Goal: Task Accomplishment & Management: Manage account settings

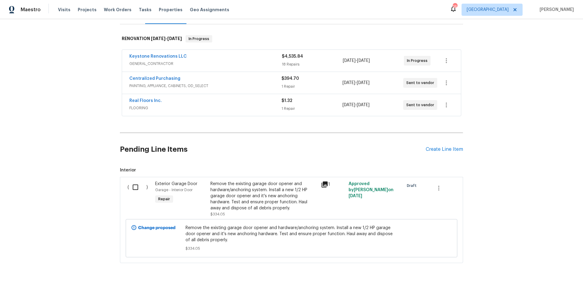
scroll to position [85, 0]
click at [166, 59] on link "Keystone Renovations LLC" at bounding box center [157, 57] width 57 height 4
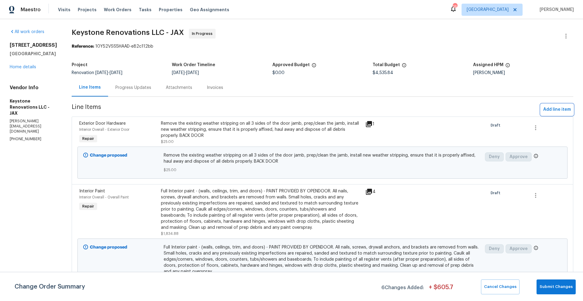
click at [547, 108] on span "Add line item" at bounding box center [557, 110] width 28 height 8
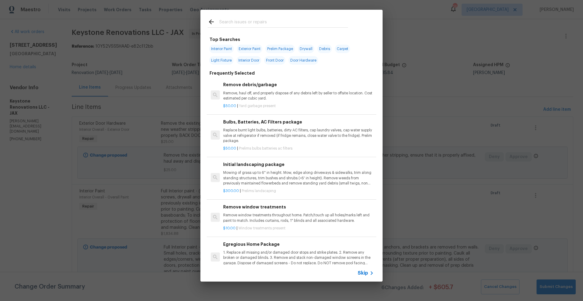
click at [229, 22] on input "text" at bounding box center [283, 22] width 129 height 9
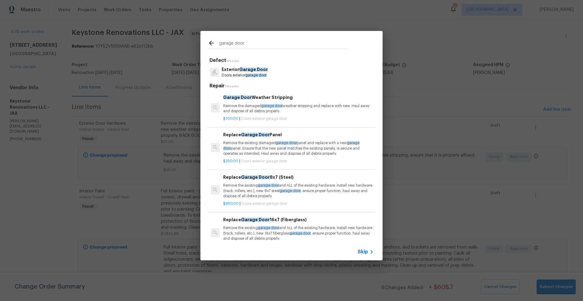
type input "garage door"
click at [246, 72] on p "Exterior Garage Door" at bounding box center [245, 69] width 46 height 6
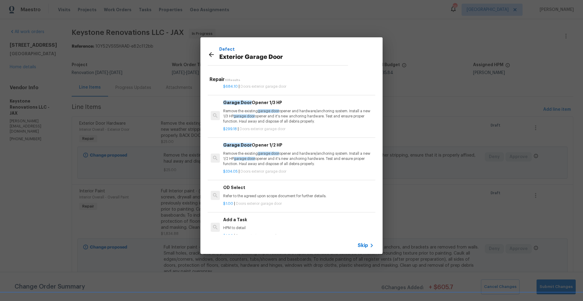
scroll to position [238, 0]
click at [265, 158] on p "Remove the existing garage door opener and hardware/anchoring system. Install a…" at bounding box center [298, 158] width 151 height 15
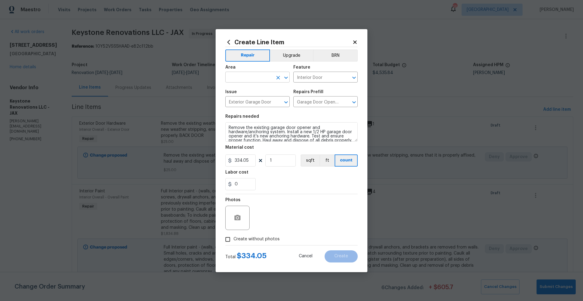
click at [252, 80] on input "text" at bounding box center [248, 77] width 47 height 9
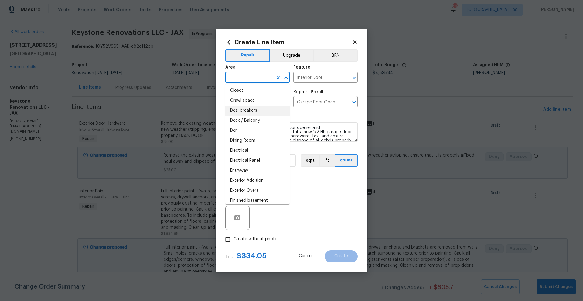
scroll to position [85, 0]
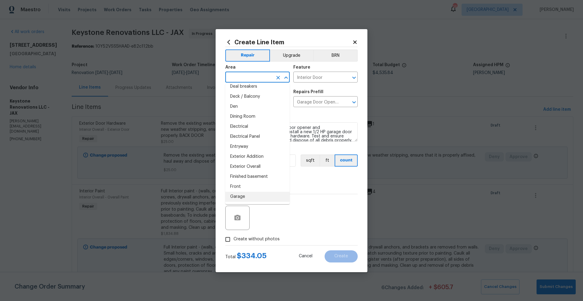
click at [242, 199] on li "Garage" at bounding box center [257, 197] width 64 height 10
type input "Garage"
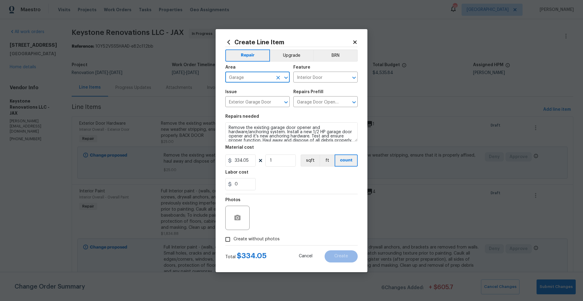
click at [229, 240] on input "Create without photos" at bounding box center [228, 240] width 12 height 12
checkbox input "true"
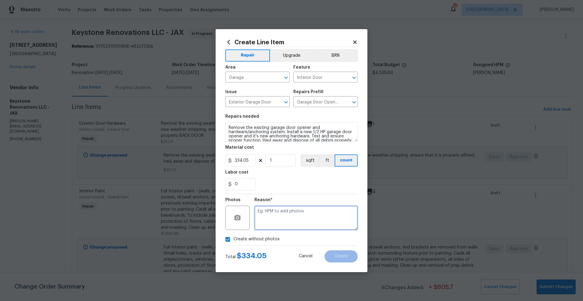
click at [301, 220] on textarea at bounding box center [305, 218] width 103 height 24
type textarea "N/A"
click at [341, 258] on span "Create" at bounding box center [341, 256] width 14 height 5
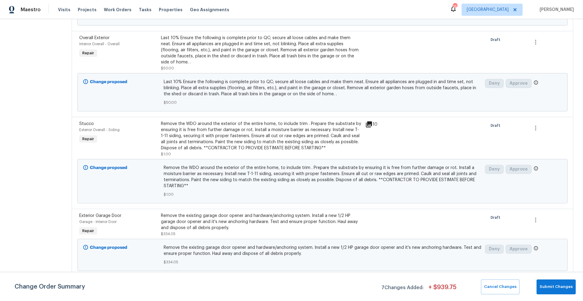
scroll to position [719, 0]
click at [270, 144] on div "Remove the WDO around the exterior of the entire home, to include trim . Prepar…" at bounding box center [261, 135] width 201 height 30
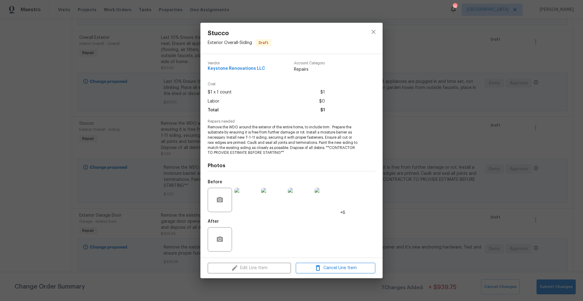
click at [207, 127] on div "Vendor Keystone Renovations LLC Account Category Repairs Cost $1 x 1 count $1 L…" at bounding box center [291, 156] width 182 height 204
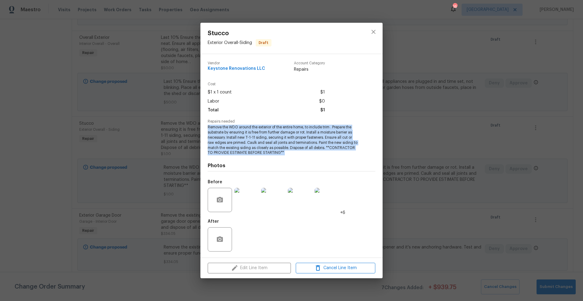
drag, startPoint x: 208, startPoint y: 127, endPoint x: 343, endPoint y: 157, distance: 137.8
click at [343, 157] on div "Vendor Keystone Renovations LLC Account Category Repairs Cost $1 x 1 count $1 L…" at bounding box center [292, 155] width 168 height 199
drag, startPoint x: 207, startPoint y: 127, endPoint x: 354, endPoint y: 159, distance: 150.7
click at [354, 159] on div "Vendor Keystone Renovations LLC Account Category Repairs Cost $1 x 1 count $1 L…" at bounding box center [291, 156] width 182 height 204
copy span "Remove the WDO around the exterior of the entire home, to include trim . Prepar…"
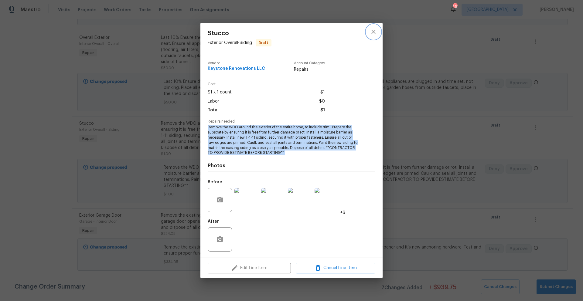
click at [371, 31] on icon "close" at bounding box center [373, 31] width 7 height 7
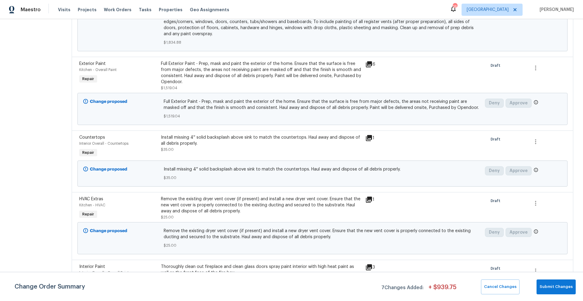
scroll to position [0, 0]
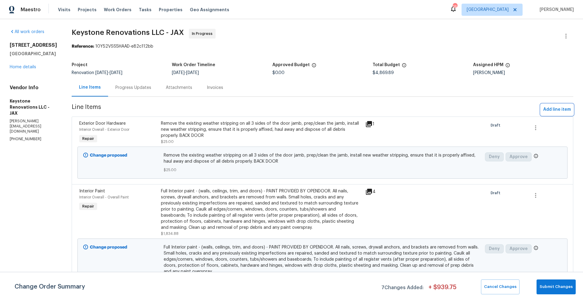
click at [543, 108] on span "Add line item" at bounding box center [557, 110] width 28 height 8
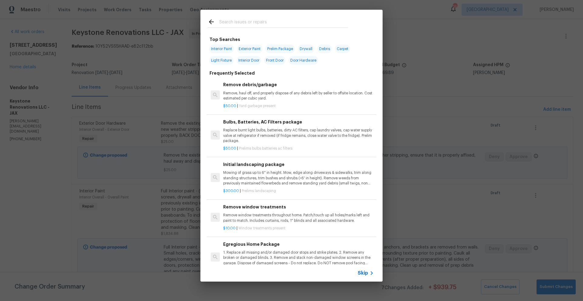
click at [275, 24] on input "text" at bounding box center [283, 22] width 129 height 9
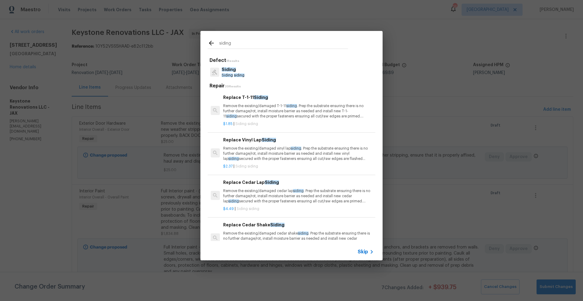
type input "siding"
click at [254, 97] on span "Siding" at bounding box center [261, 97] width 14 height 4
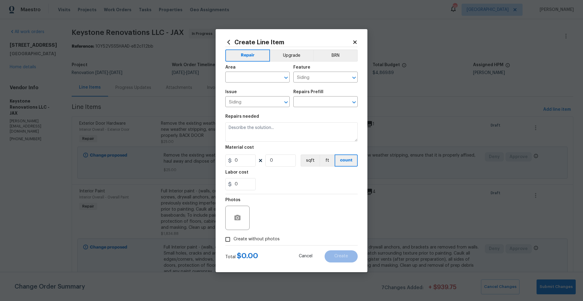
type input "Replace T-1-11 Siding $1.85"
type textarea "Remove the existing/damaged T-1-11 siding. Prep the substrate ensuring there is…"
type input "1.85"
type input "1"
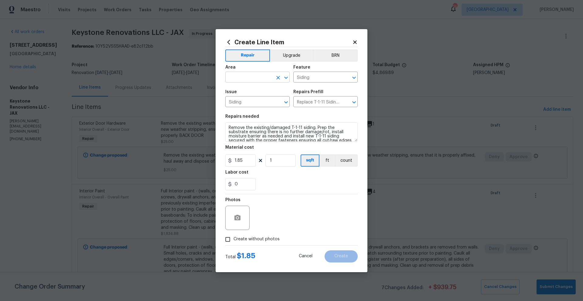
click at [249, 77] on input "text" at bounding box center [248, 77] width 47 height 9
click at [244, 100] on li "Exterior Overall" at bounding box center [257, 101] width 64 height 10
type input "Exterior Overall"
drag, startPoint x: 229, startPoint y: 128, endPoint x: 305, endPoint y: 144, distance: 77.9
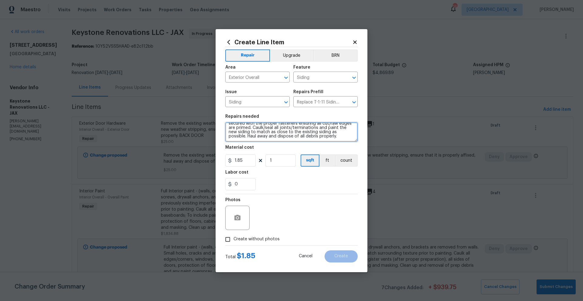
click at [305, 144] on section "Repairs needed Remove the existing/damaged T-1-11 siding. Prep the substrate en…" at bounding box center [291, 152] width 132 height 83
paste textarea "WDO around the exterior of the entire home, to include trim . Prepare the subst…"
type textarea "Remove the WDO around the exterior of the entire home, to include trim . Prepar…"
click at [289, 177] on div "Labor cost" at bounding box center [291, 174] width 132 height 8
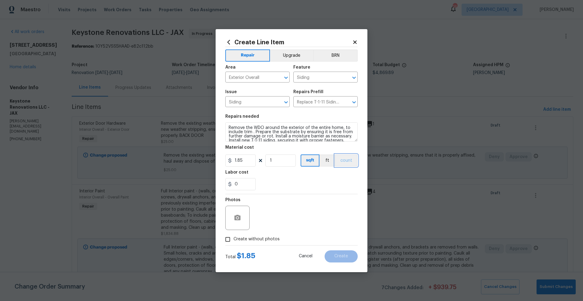
click at [348, 161] on button "count" at bounding box center [346, 160] width 23 height 12
click at [248, 160] on input "1.85" at bounding box center [240, 160] width 30 height 12
click at [311, 161] on button "sqft" at bounding box center [309, 160] width 19 height 12
click at [229, 241] on input "Create without photos" at bounding box center [228, 240] width 12 height 12
checkbox input "true"
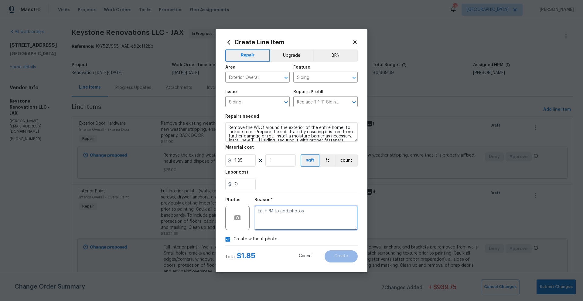
click at [270, 219] on textarea at bounding box center [305, 218] width 103 height 24
type textarea "Will send directly to vendor"
click at [333, 256] on button "Create" at bounding box center [340, 256] width 33 height 12
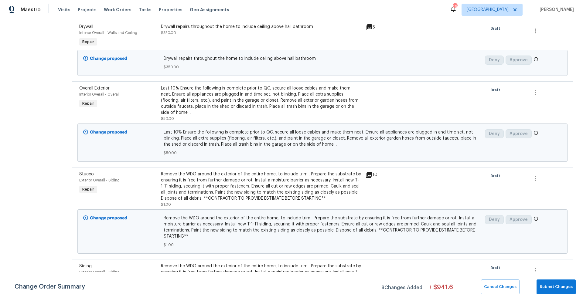
scroll to position [670, 0]
click at [371, 177] on icon at bounding box center [368, 173] width 7 height 7
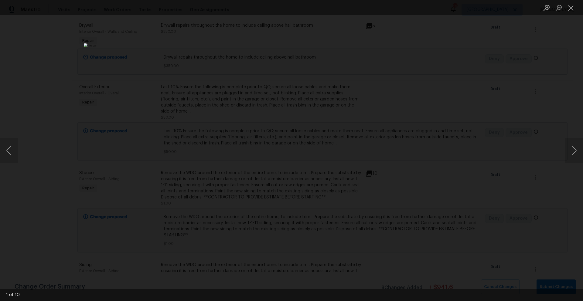
click at [315, 169] on img "Lightbox" at bounding box center [291, 150] width 415 height 214
click at [332, 142] on img "Lightbox" at bounding box center [291, 150] width 415 height 214
click at [334, 153] on img "Lightbox" at bounding box center [251, 159] width 834 height 431
click at [334, 153] on img "Lightbox" at bounding box center [271, 159] width 834 height 431
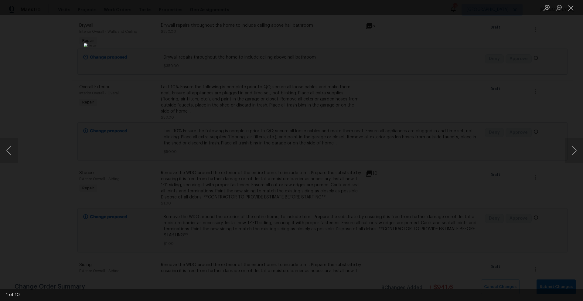
click at [339, 143] on img "Lightbox" at bounding box center [291, 150] width 415 height 214
click at [301, 144] on img "Lightbox" at bounding box center [291, 150] width 415 height 214
click at [301, 144] on img "Lightbox" at bounding box center [282, 157] width 834 height 431
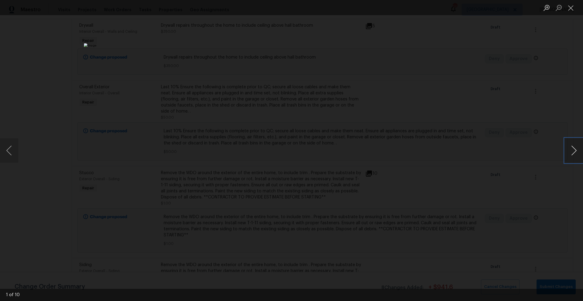
click at [574, 155] on button "Next image" at bounding box center [574, 150] width 18 height 24
click at [574, 154] on button "Next image" at bounding box center [574, 150] width 18 height 24
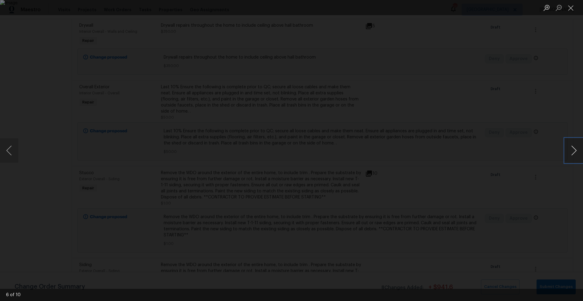
click at [574, 154] on button "Next image" at bounding box center [574, 150] width 18 height 24
click at [6, 151] on button "Previous image" at bounding box center [9, 150] width 18 height 24
click at [575, 151] on button "Next image" at bounding box center [574, 150] width 18 height 24
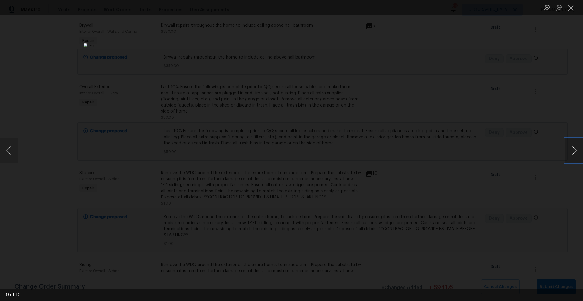
click at [575, 151] on button "Next image" at bounding box center [574, 150] width 18 height 24
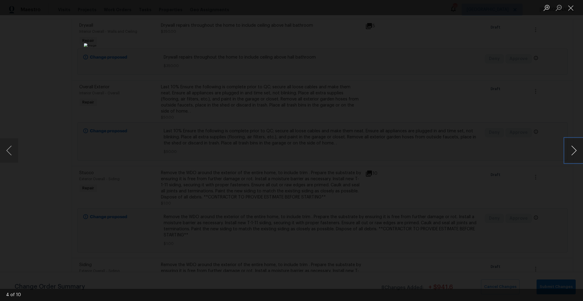
click at [575, 151] on button "Next image" at bounding box center [574, 150] width 18 height 24
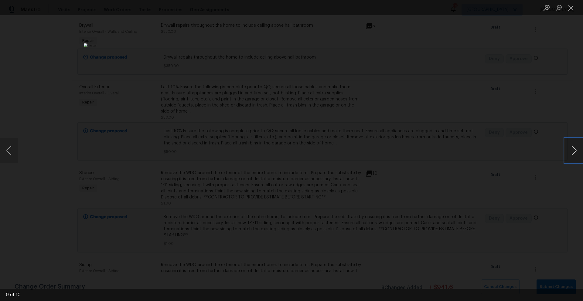
click at [575, 151] on button "Next image" at bounding box center [574, 150] width 18 height 24
click at [572, 7] on button "Close lightbox" at bounding box center [571, 7] width 12 height 11
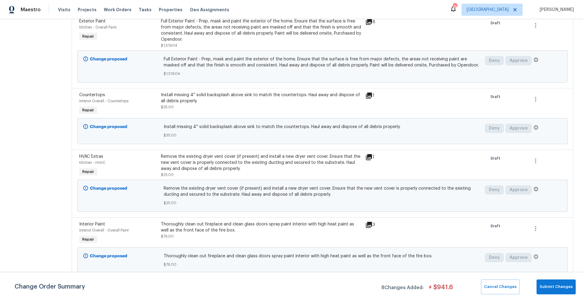
scroll to position [278, 0]
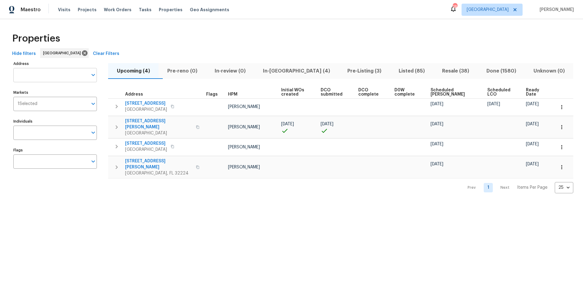
click at [26, 76] on input "Address" at bounding box center [50, 75] width 74 height 14
type input "8815 [PERSON_NAME]"
click at [22, 92] on li "[STREET_ADDRESS][PERSON_NAME]" at bounding box center [54, 91] width 83 height 10
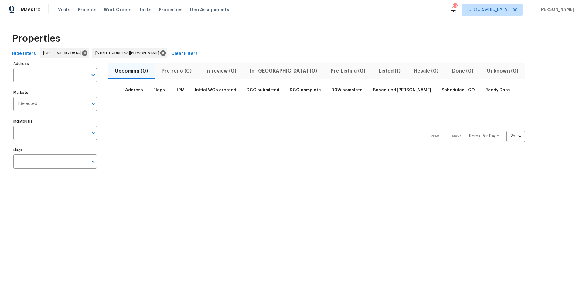
type input "[STREET_ADDRESS][PERSON_NAME]"
click at [375, 70] on span "Listed (1)" at bounding box center [389, 71] width 28 height 8
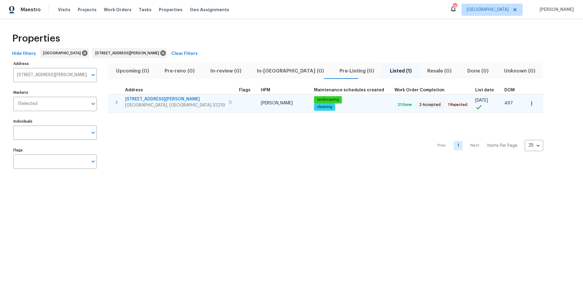
click at [139, 99] on span "[STREET_ADDRESS][PERSON_NAME]" at bounding box center [175, 99] width 100 height 6
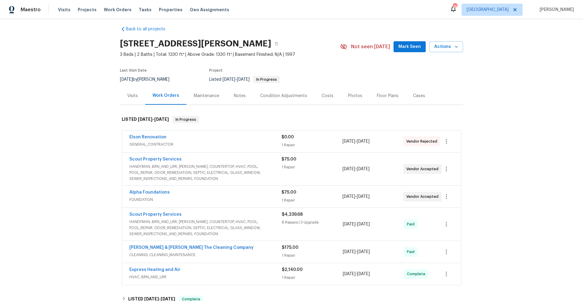
scroll to position [6, 0]
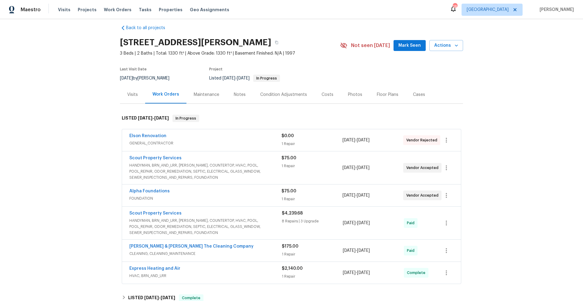
click at [174, 137] on div "Elson Renovation" at bounding box center [205, 136] width 152 height 7
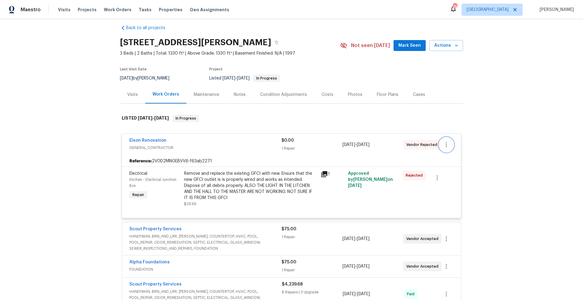
click at [443, 145] on icon "button" at bounding box center [445, 144] width 7 height 7
click at [448, 177] on li "Delete" at bounding box center [470, 175] width 66 height 10
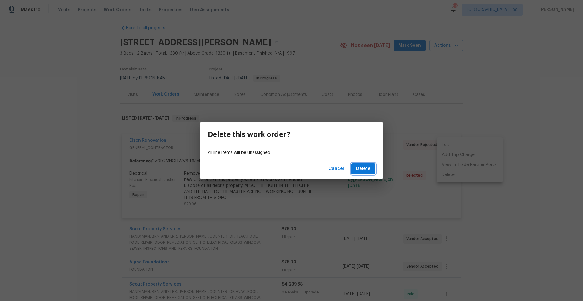
click at [363, 168] on span "Delete" at bounding box center [363, 169] width 14 height 8
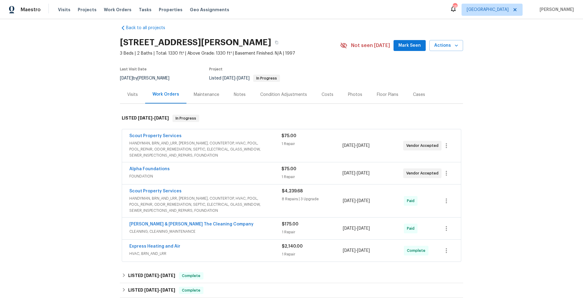
click at [219, 150] on span "HANDYMAN, BRN_AND_LRR, WELLS, COUNTERTOP, HVAC, POOL, POOL_REPAIR, ODOR_REMEDIA…" at bounding box center [205, 149] width 152 height 18
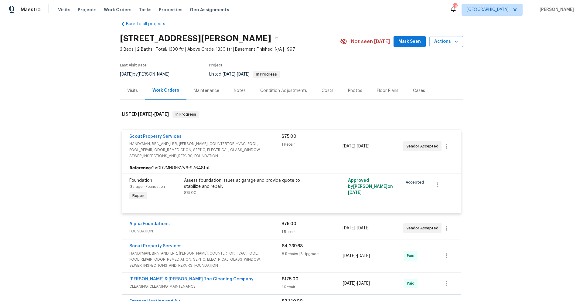
scroll to position [0, 0]
